Goal: Obtain resource: Download file/media

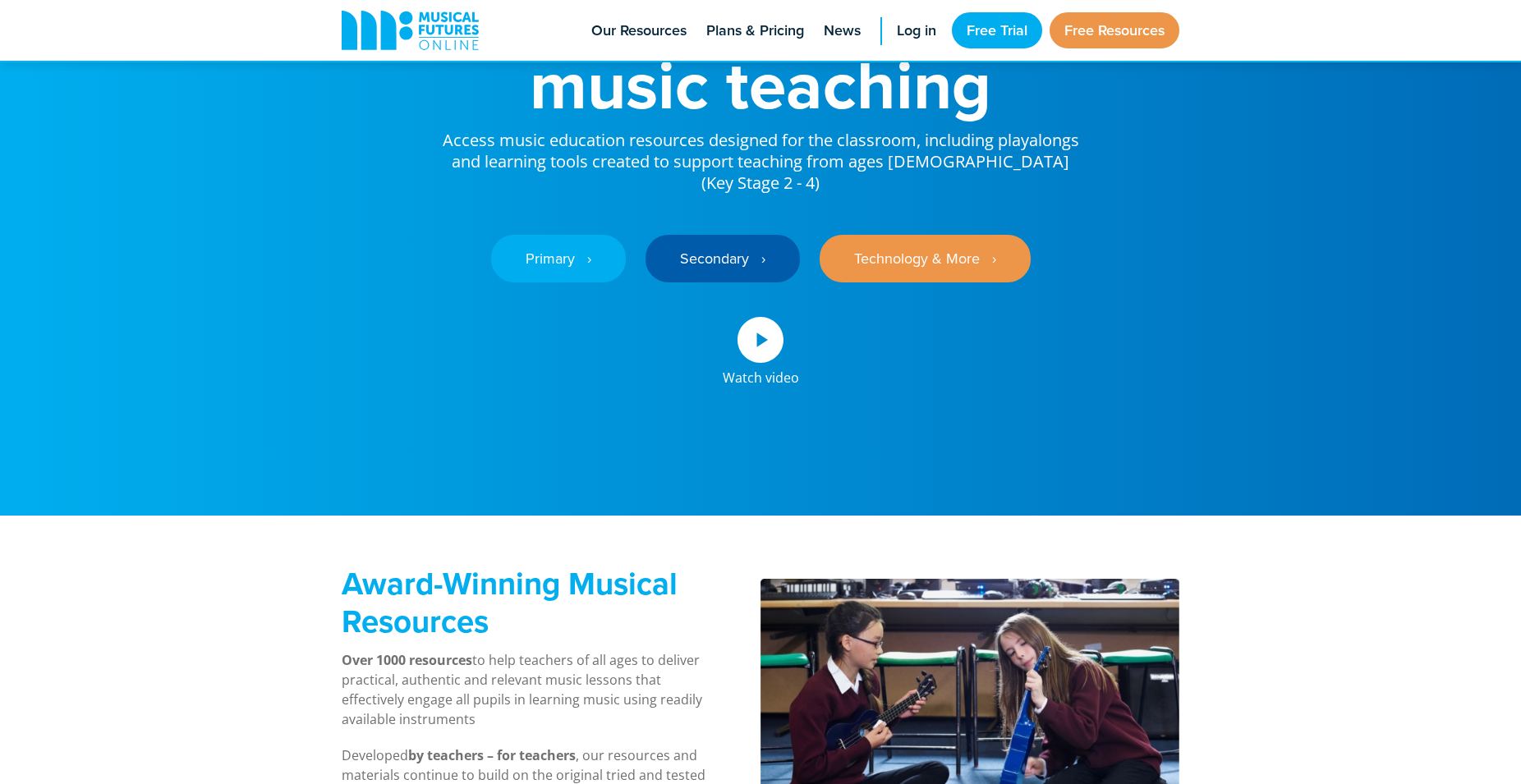
scroll to position [84, 0]
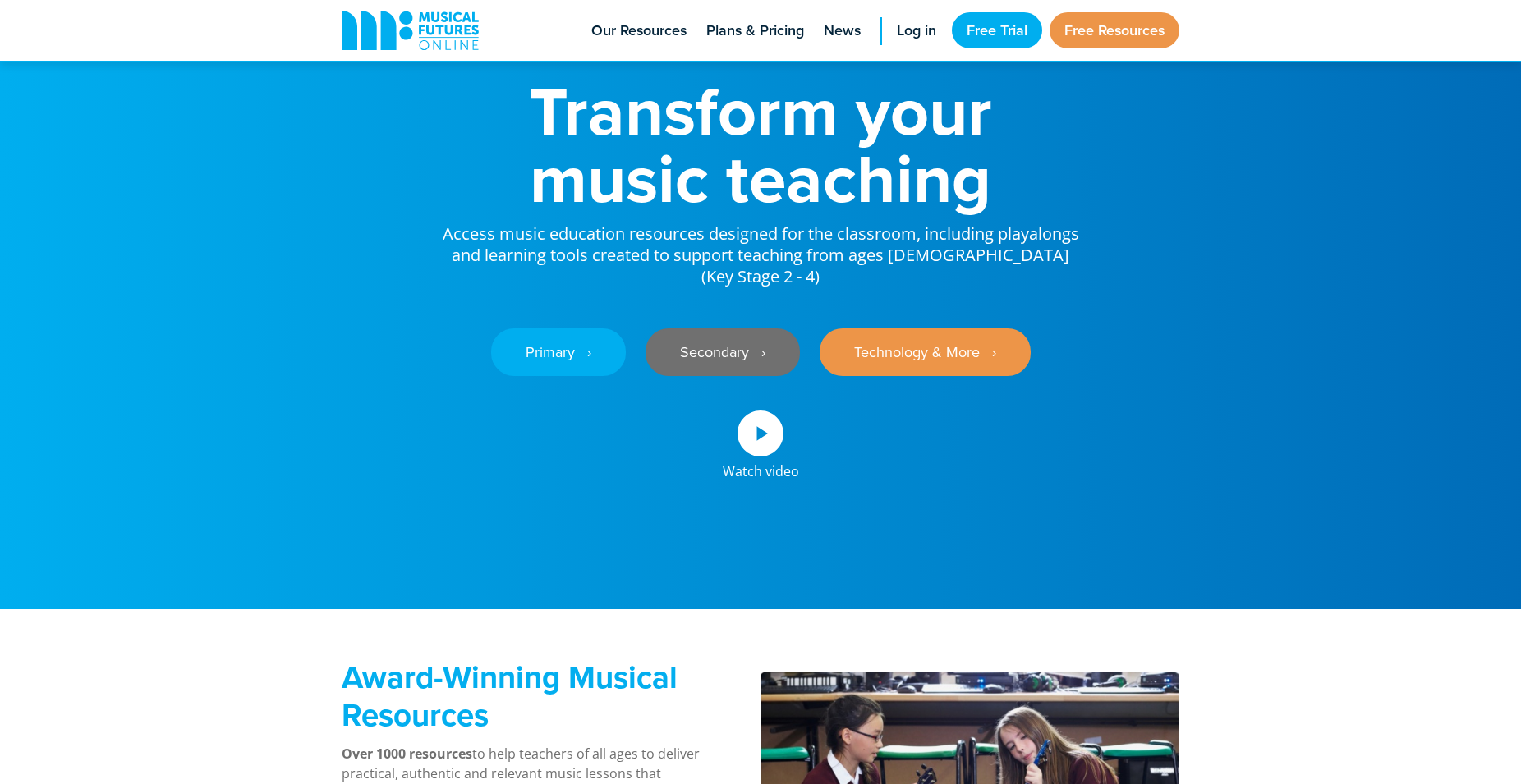
click at [706, 328] on link "Secondary ‎‏‏‎ ‎ ›" at bounding box center [723, 352] width 154 height 47
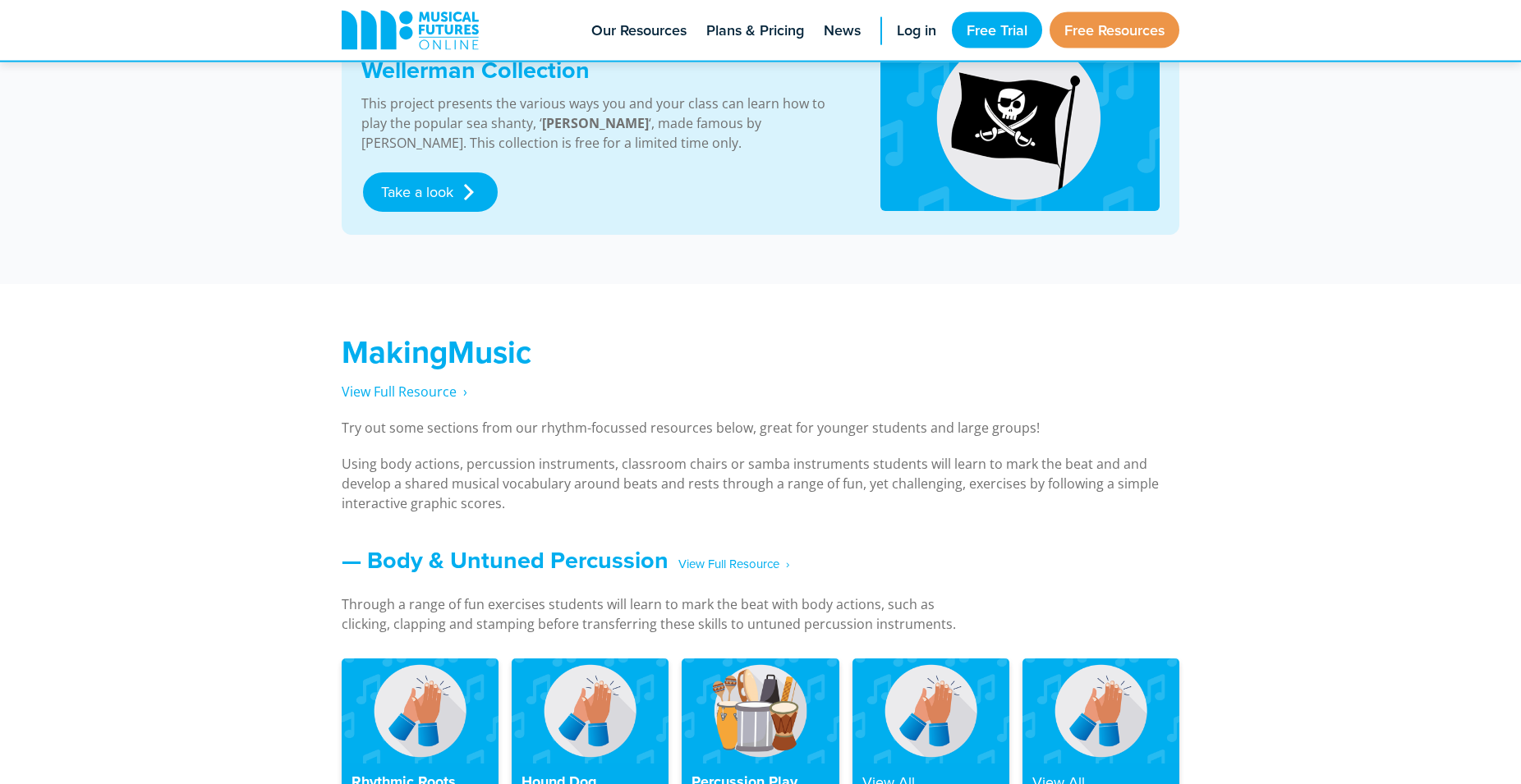
scroll to position [921, 0]
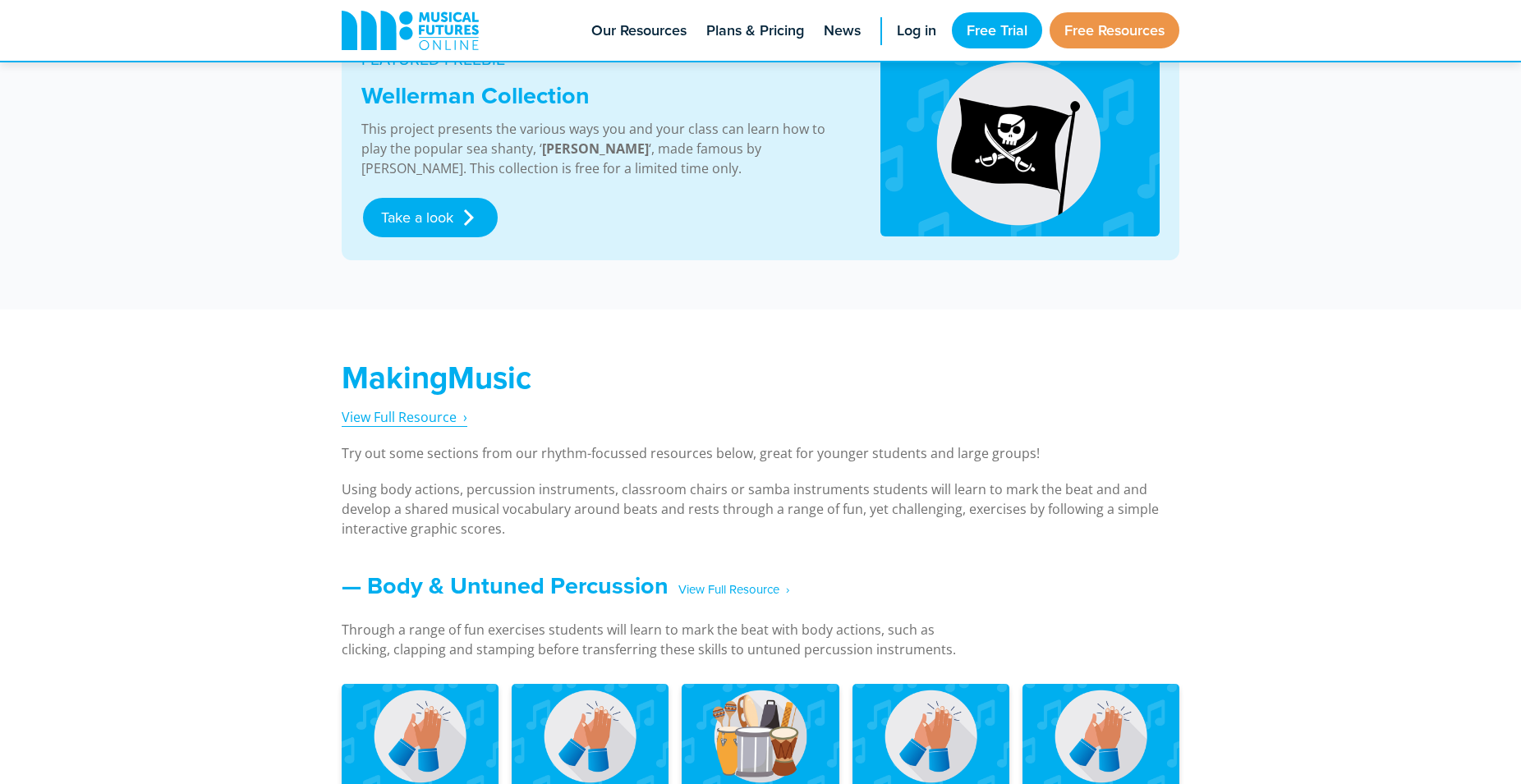
click at [424, 418] on span "View Full Resource‎‏‏‎ ‎ ›" at bounding box center [404, 417] width 126 height 18
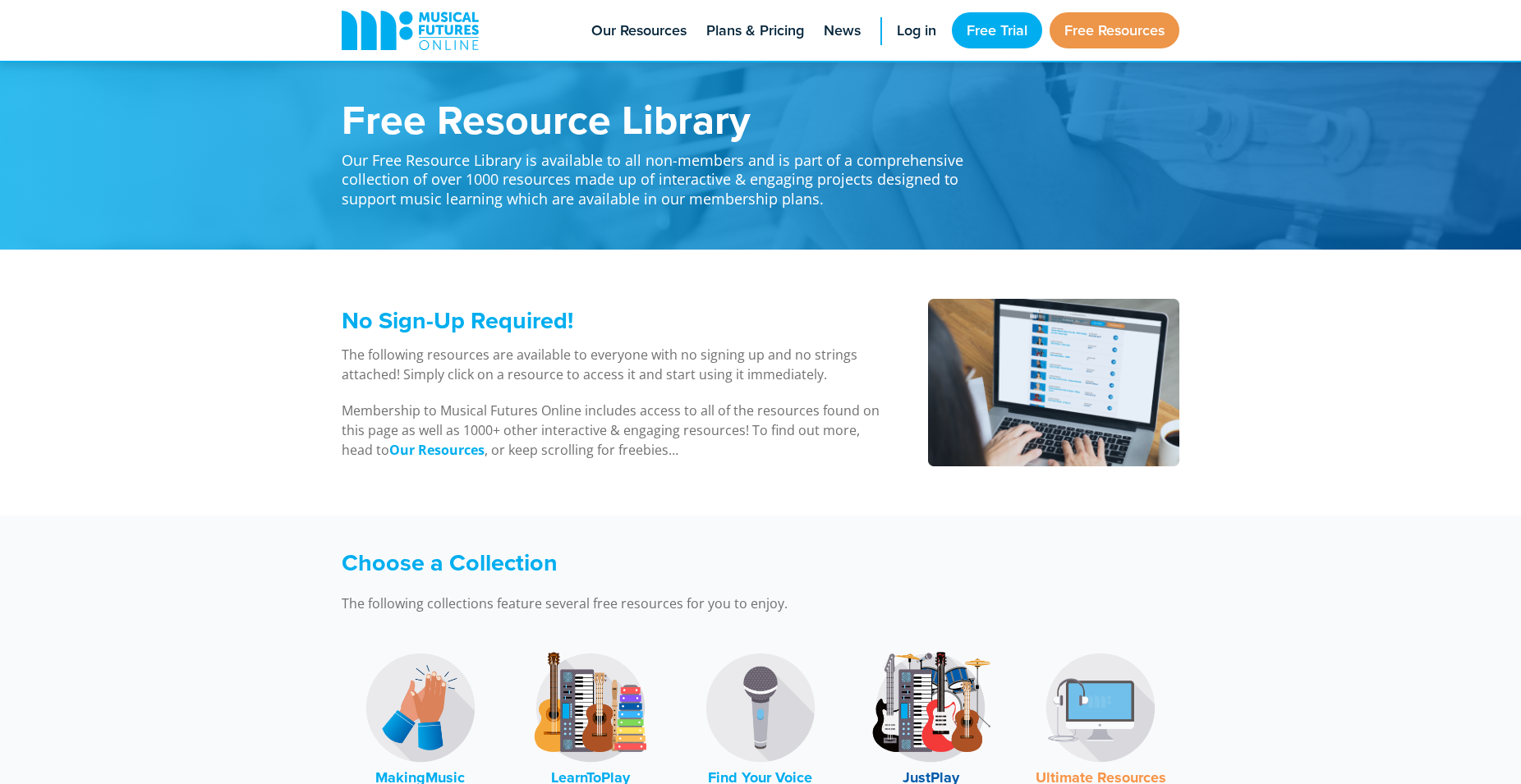
scroll to position [335, 0]
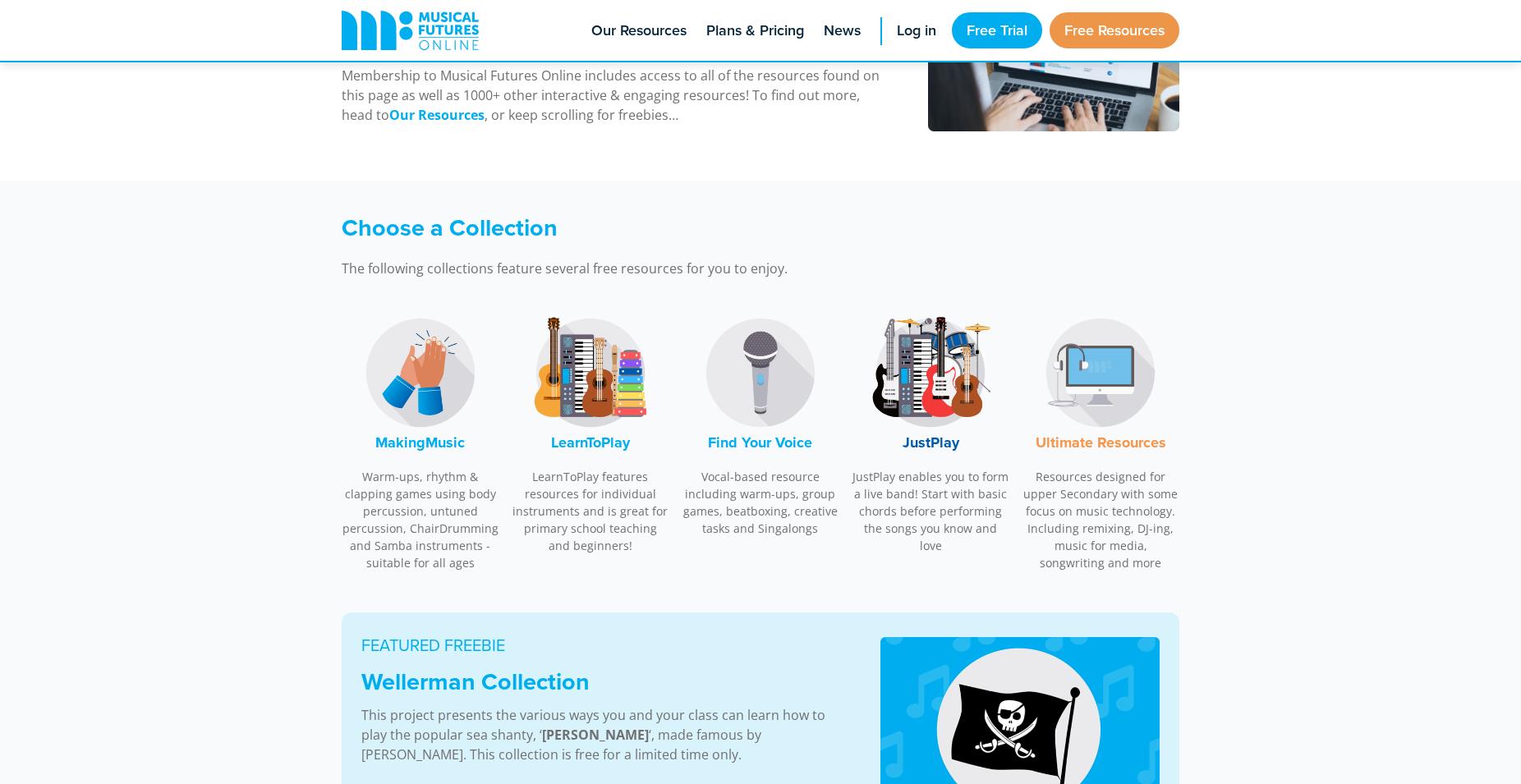
click at [594, 398] on img at bounding box center [590, 373] width 124 height 124
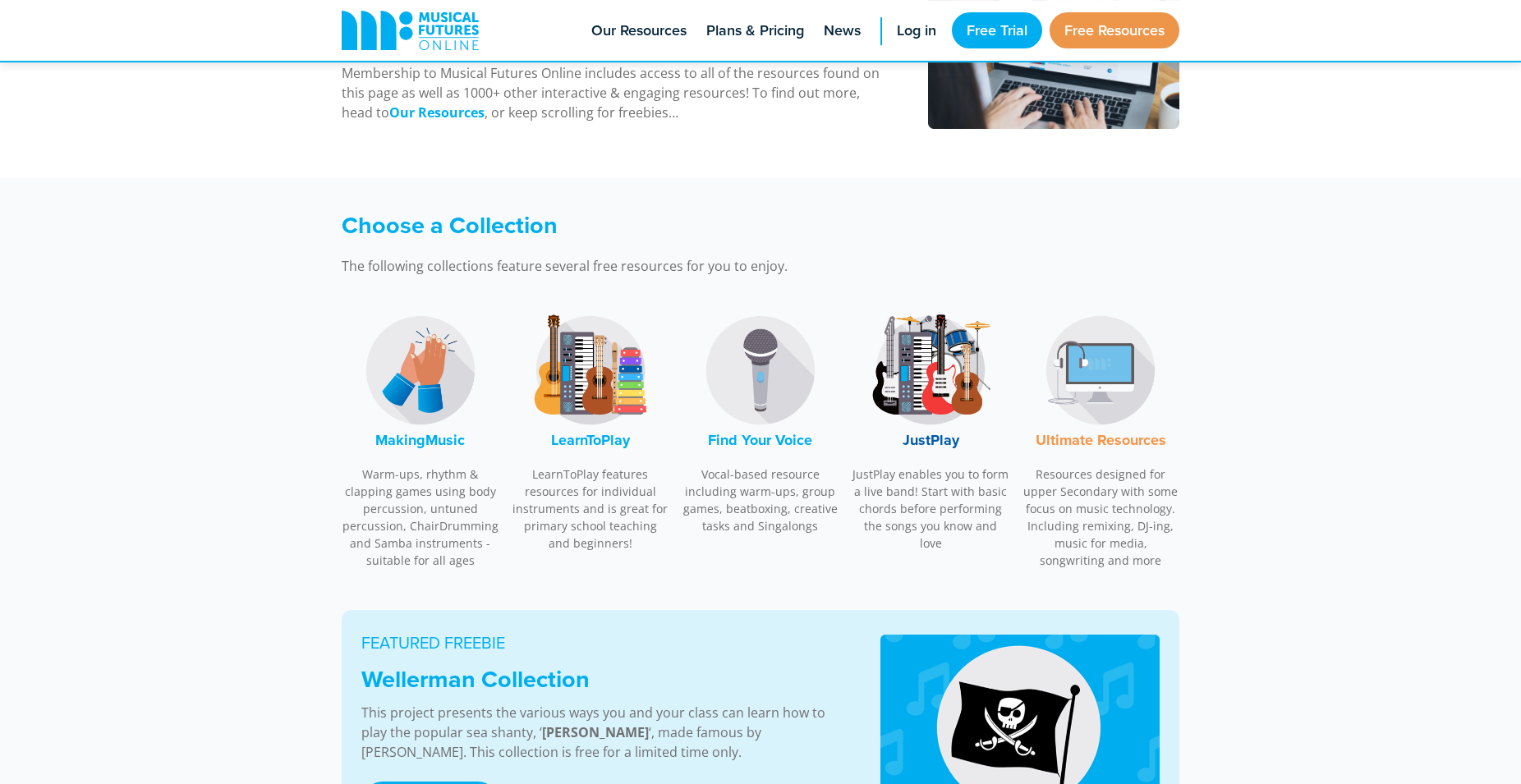
scroll to position [419, 0]
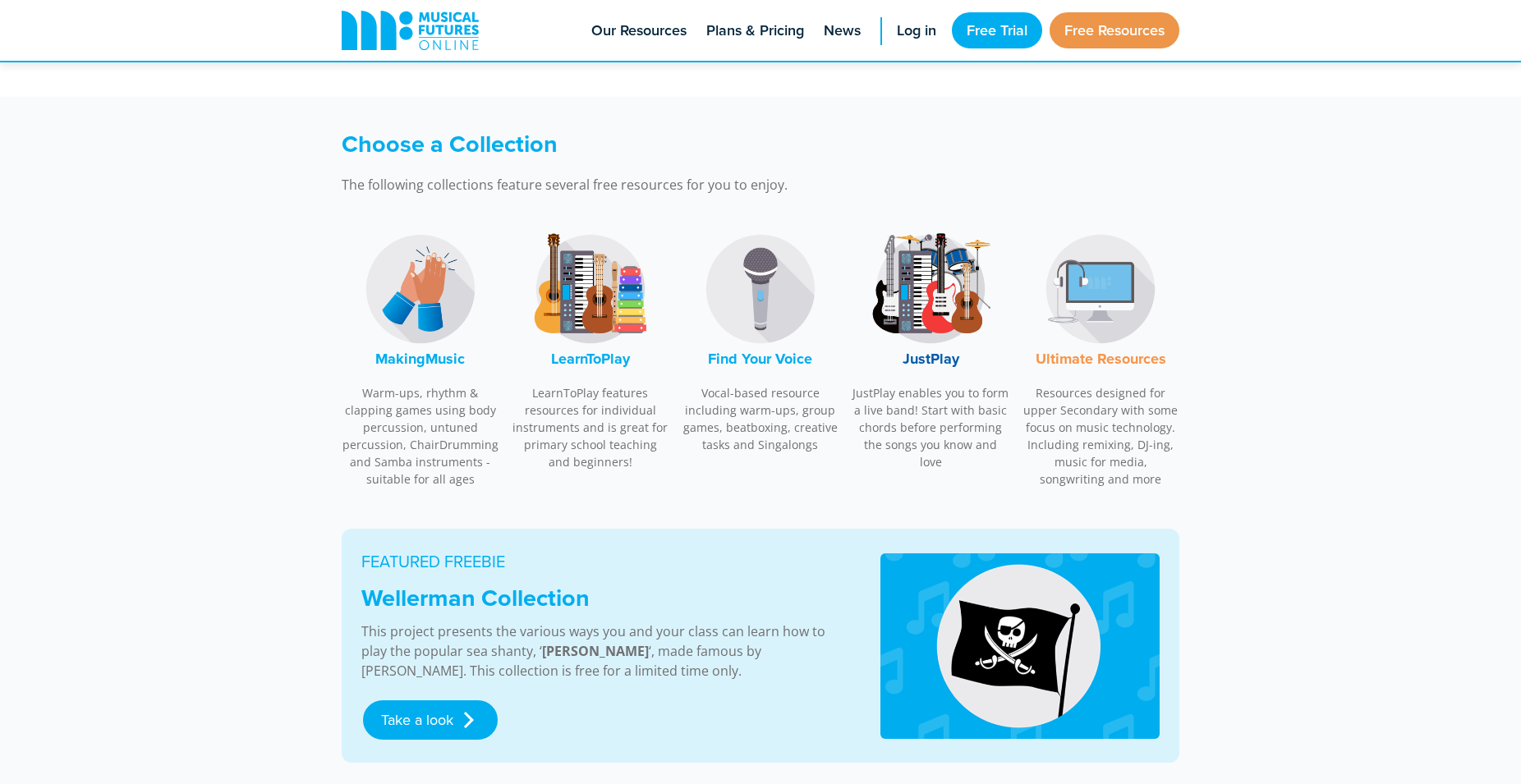
click at [929, 300] on img at bounding box center [931, 289] width 124 height 124
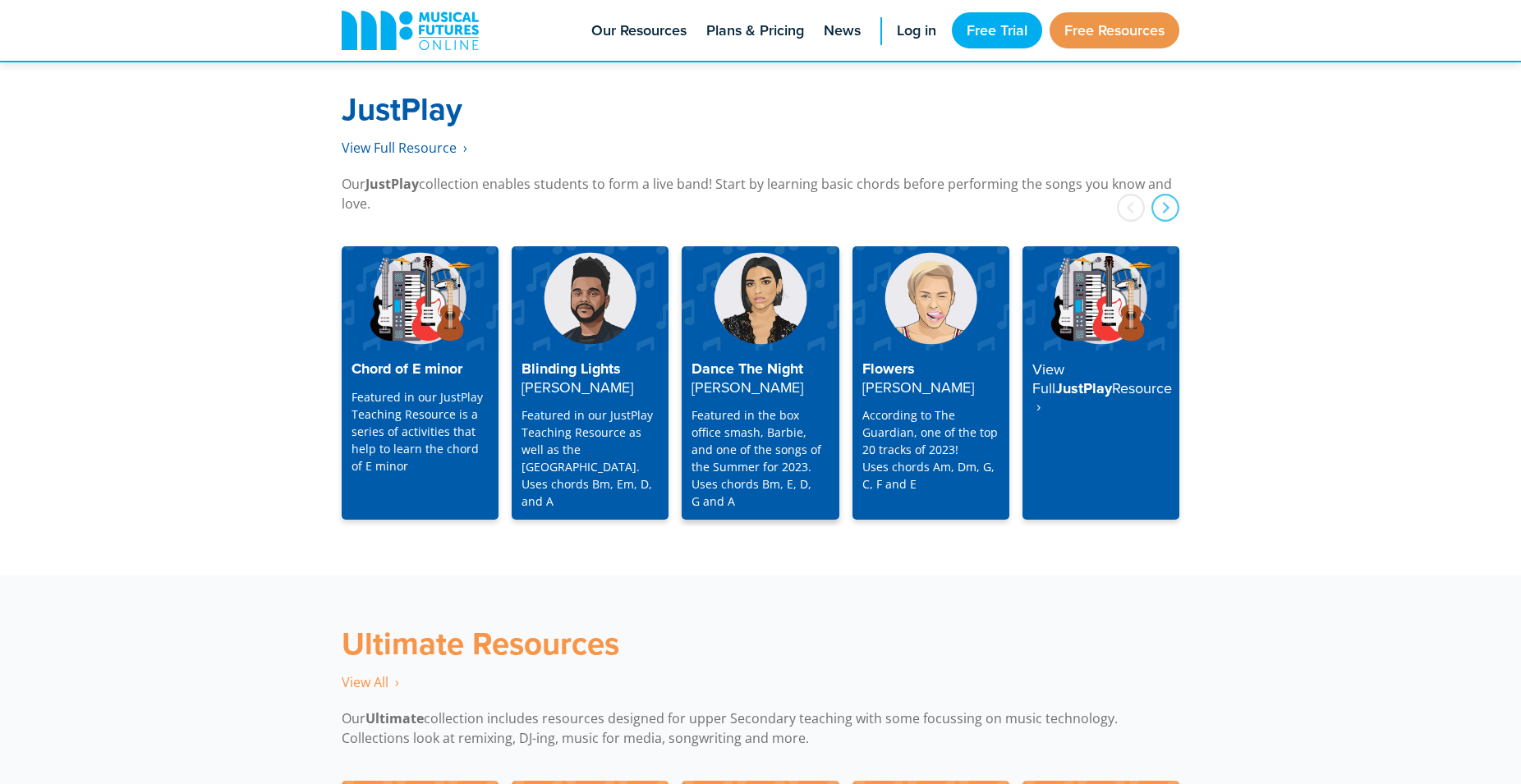
scroll to position [4213, 0]
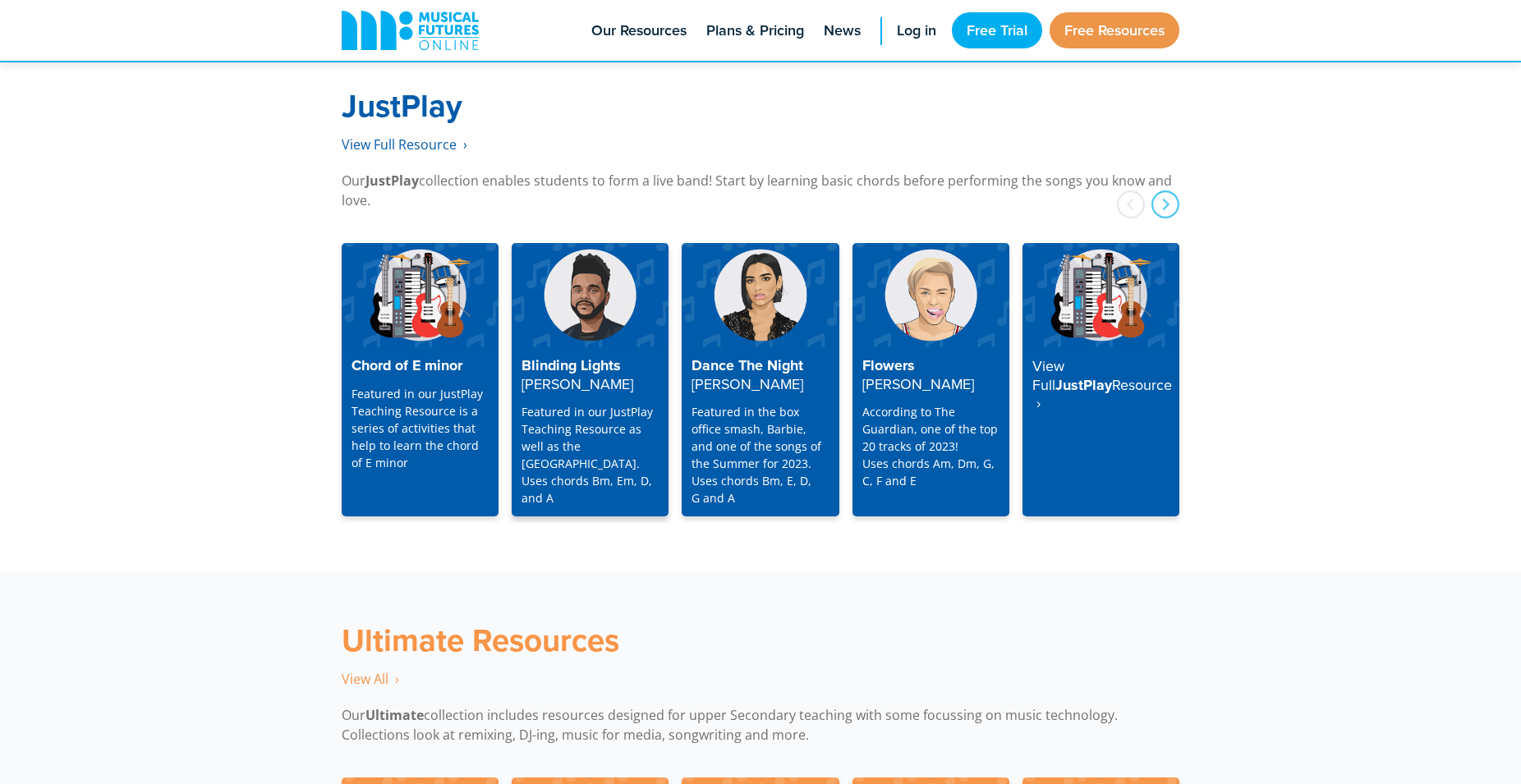
click at [587, 319] on img at bounding box center [589, 295] width 157 height 104
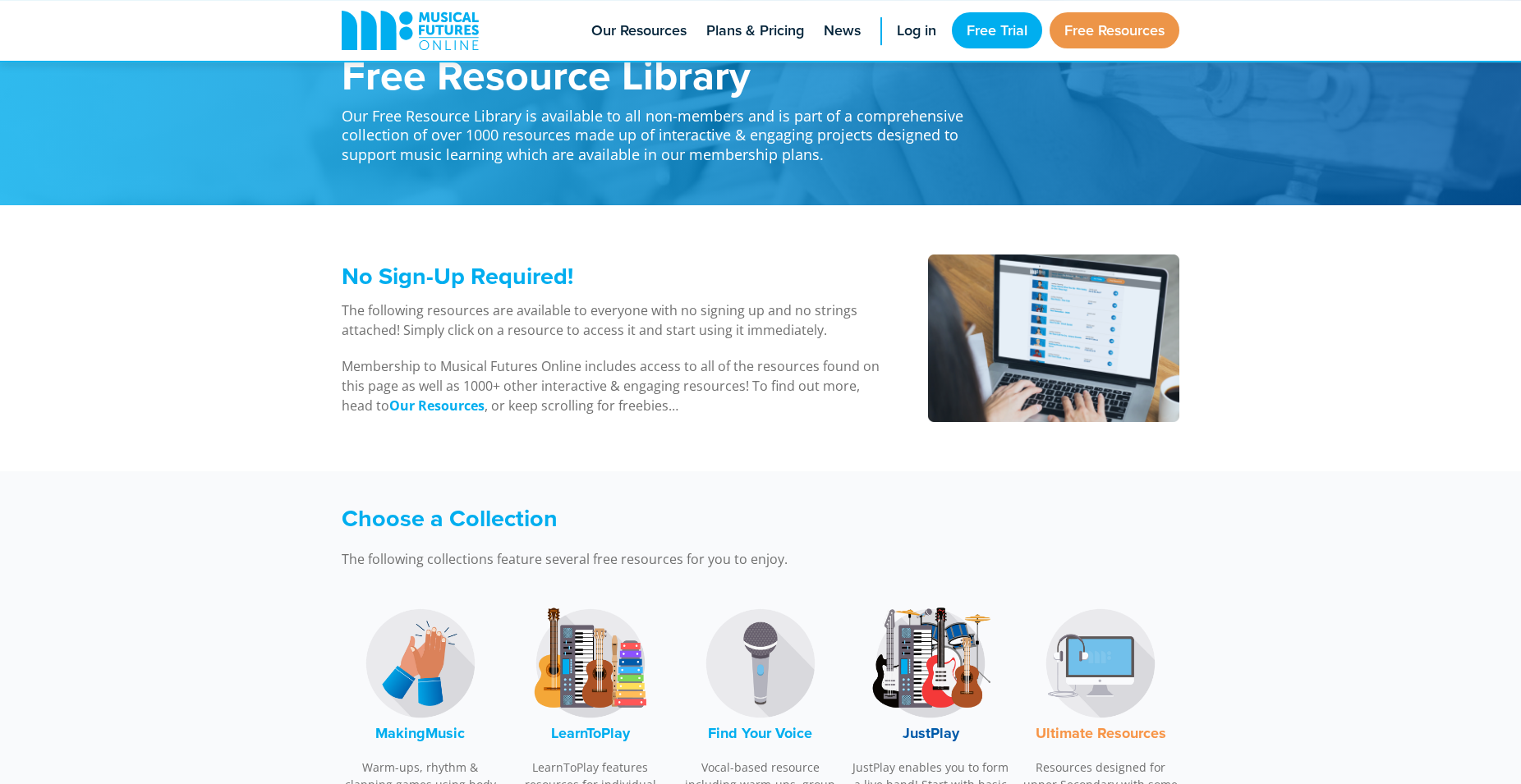
scroll to position [251, 0]
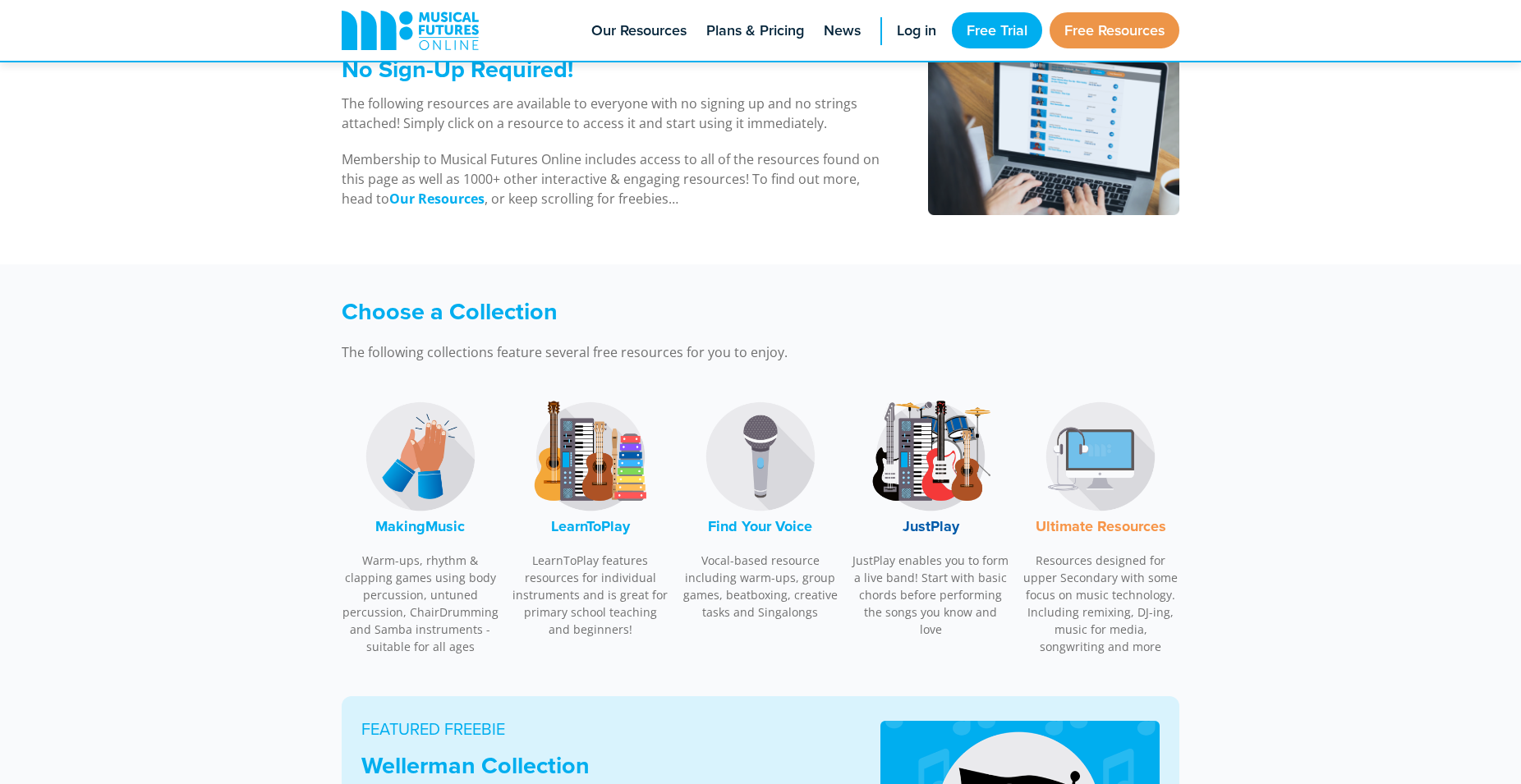
click at [758, 514] on img at bounding box center [760, 457] width 124 height 124
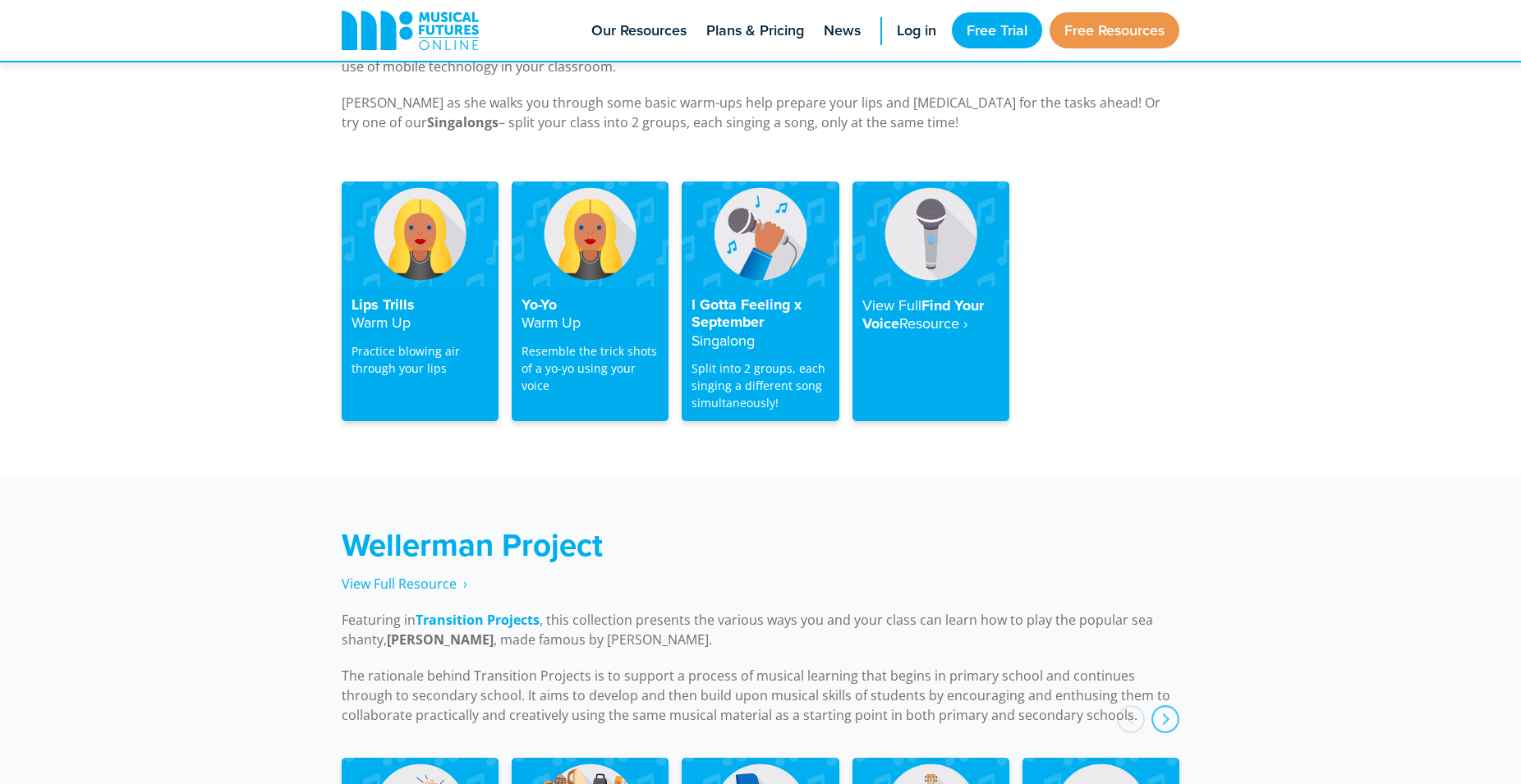
scroll to position [2848, 0]
